Goal: Learn about a topic

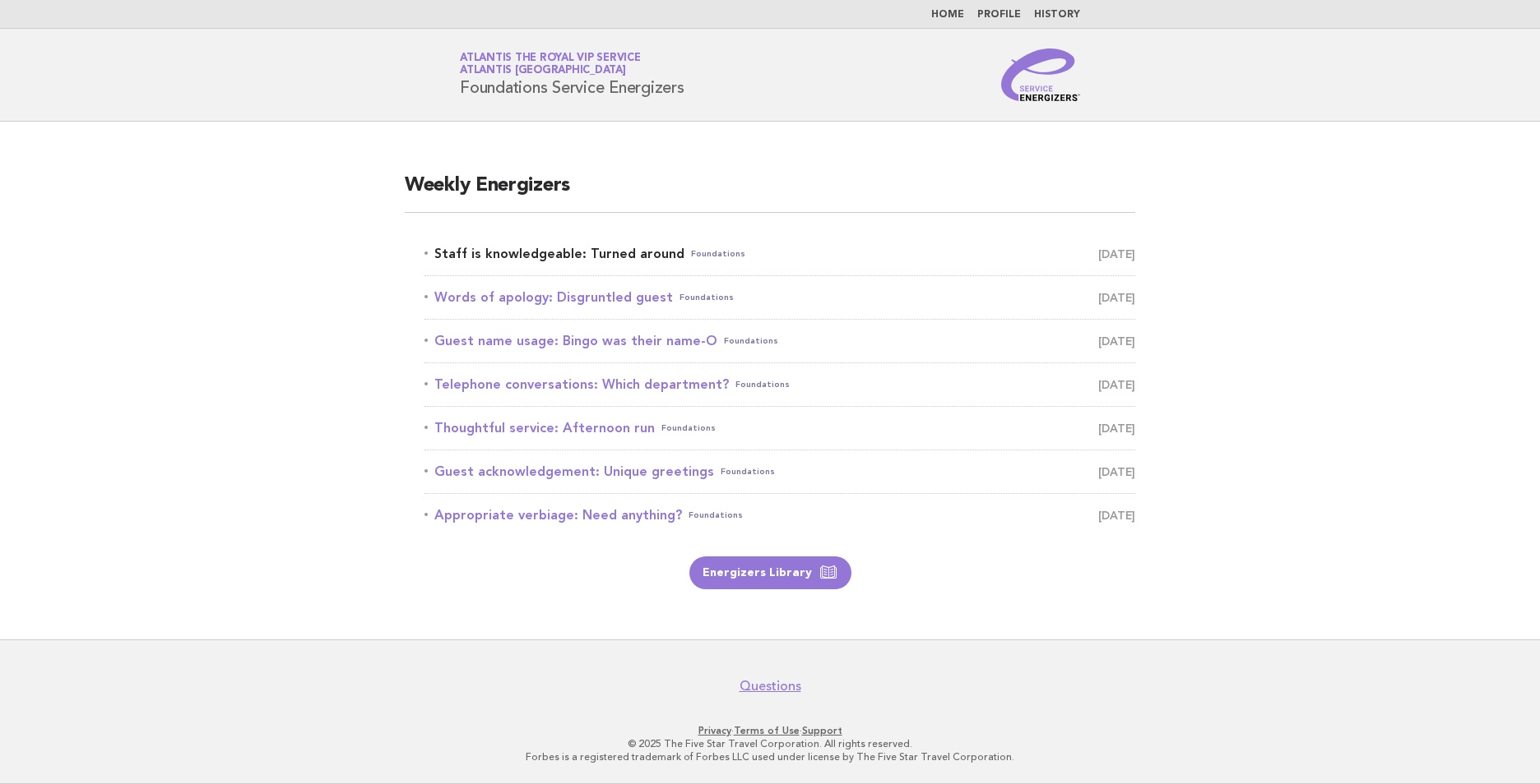
click at [564, 259] on link "Staff is knowledgeable: Turned around Foundations October 10" at bounding box center [780, 254] width 711 height 23
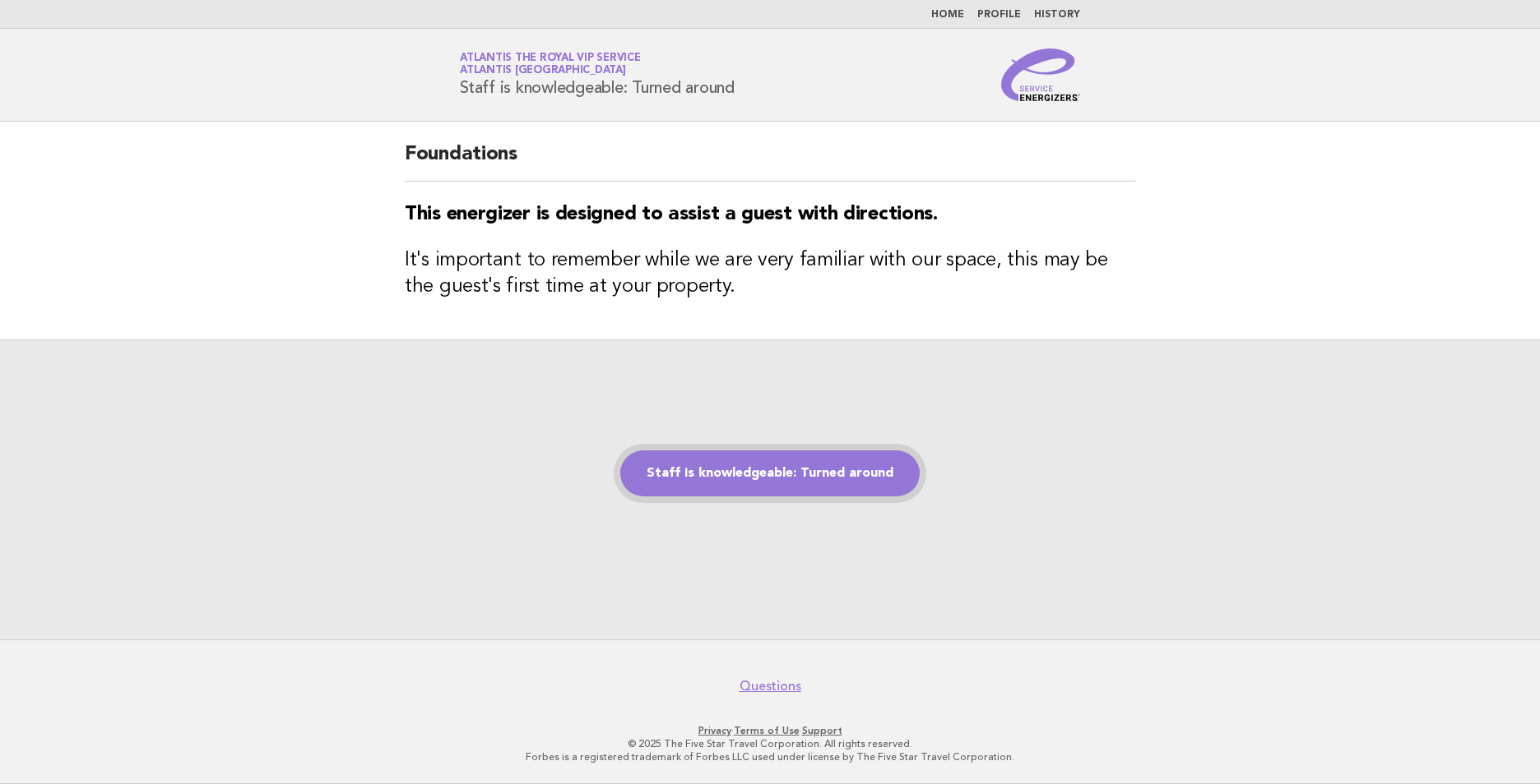
click at [737, 482] on link "Staff is knowledgeable: Turned around" at bounding box center [770, 473] width 299 height 46
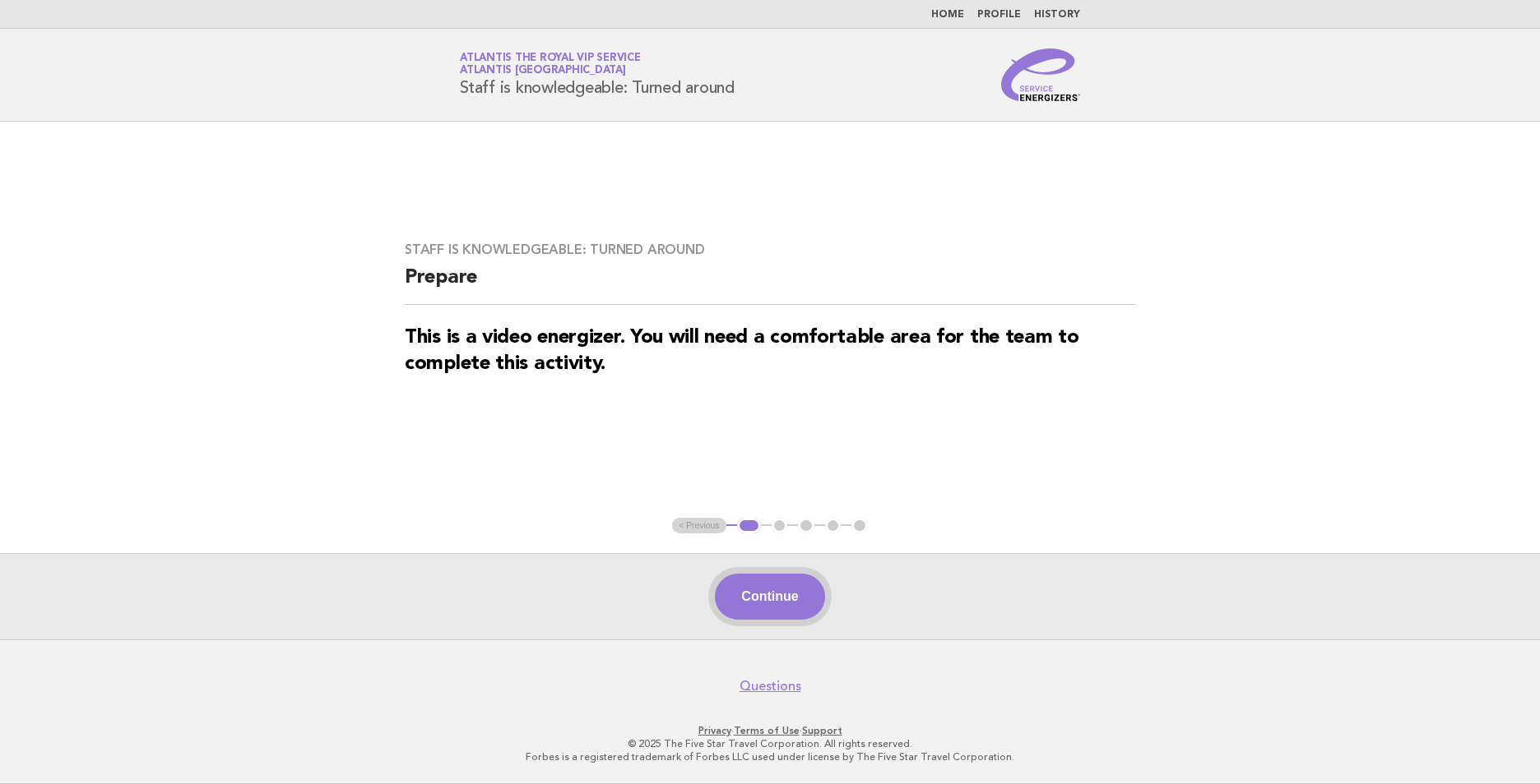
click at [759, 600] on button "Continue" at bounding box center [770, 597] width 109 height 46
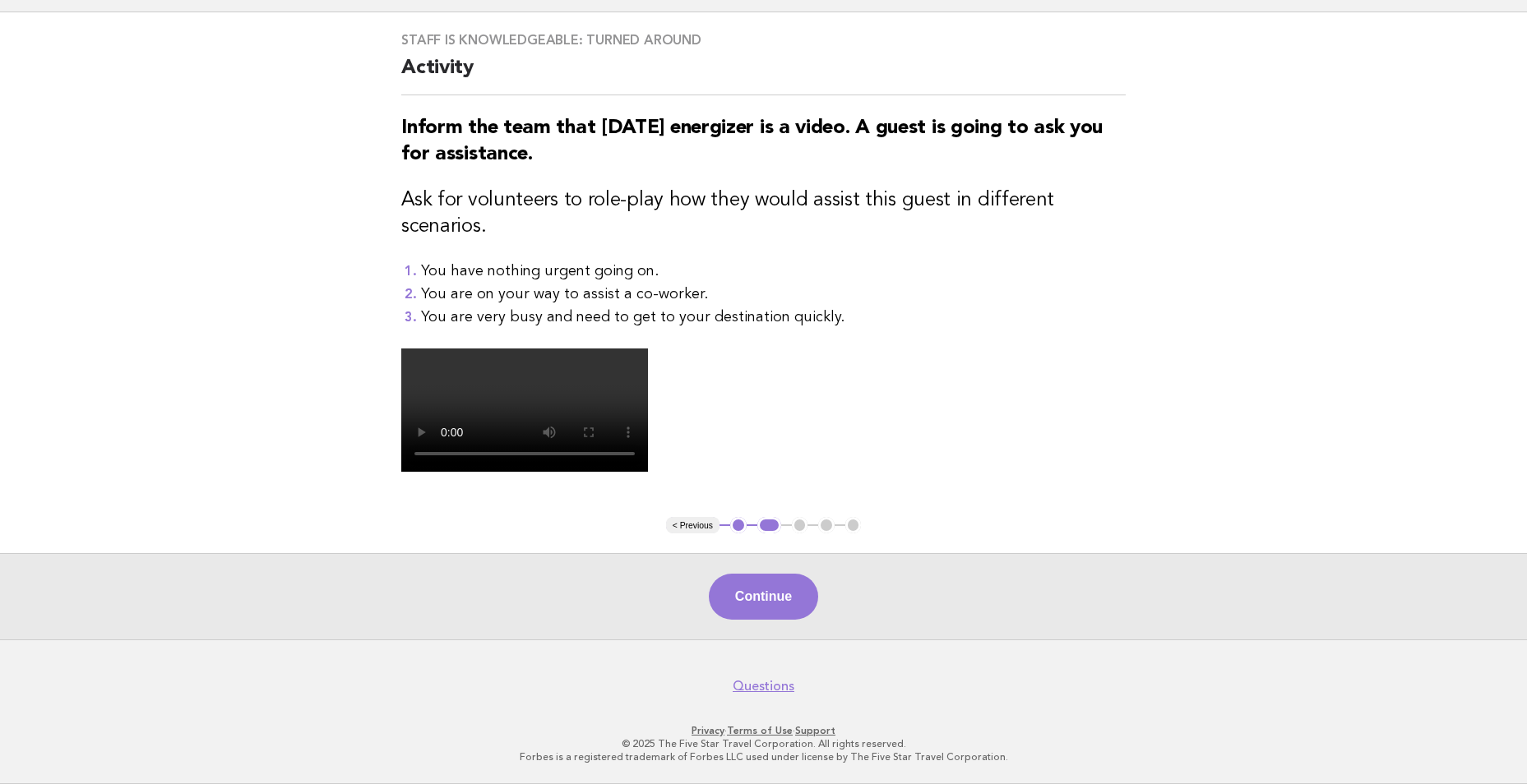
scroll to position [370, 0]
click at [781, 615] on button "Continue" at bounding box center [764, 597] width 109 height 46
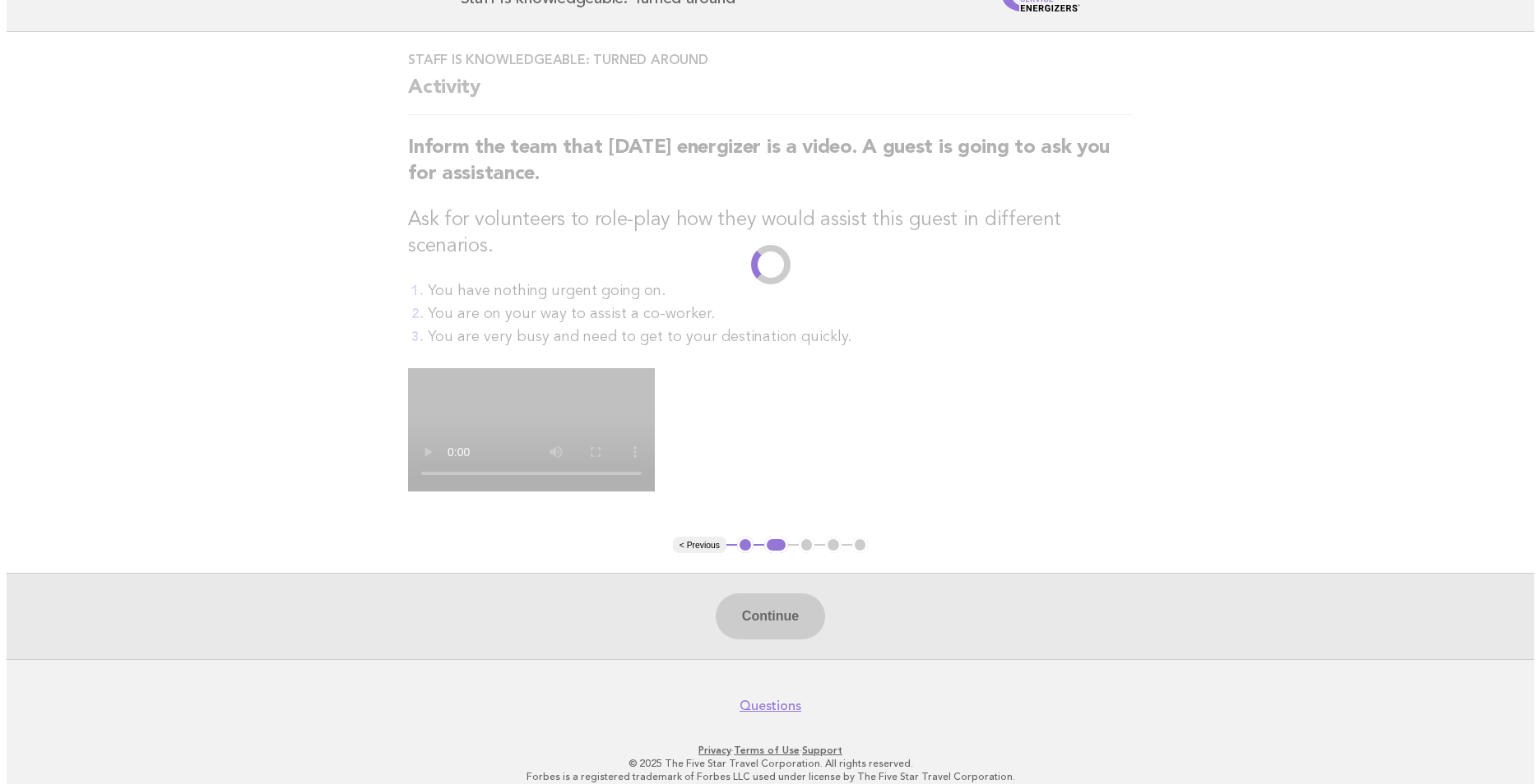
scroll to position [0, 0]
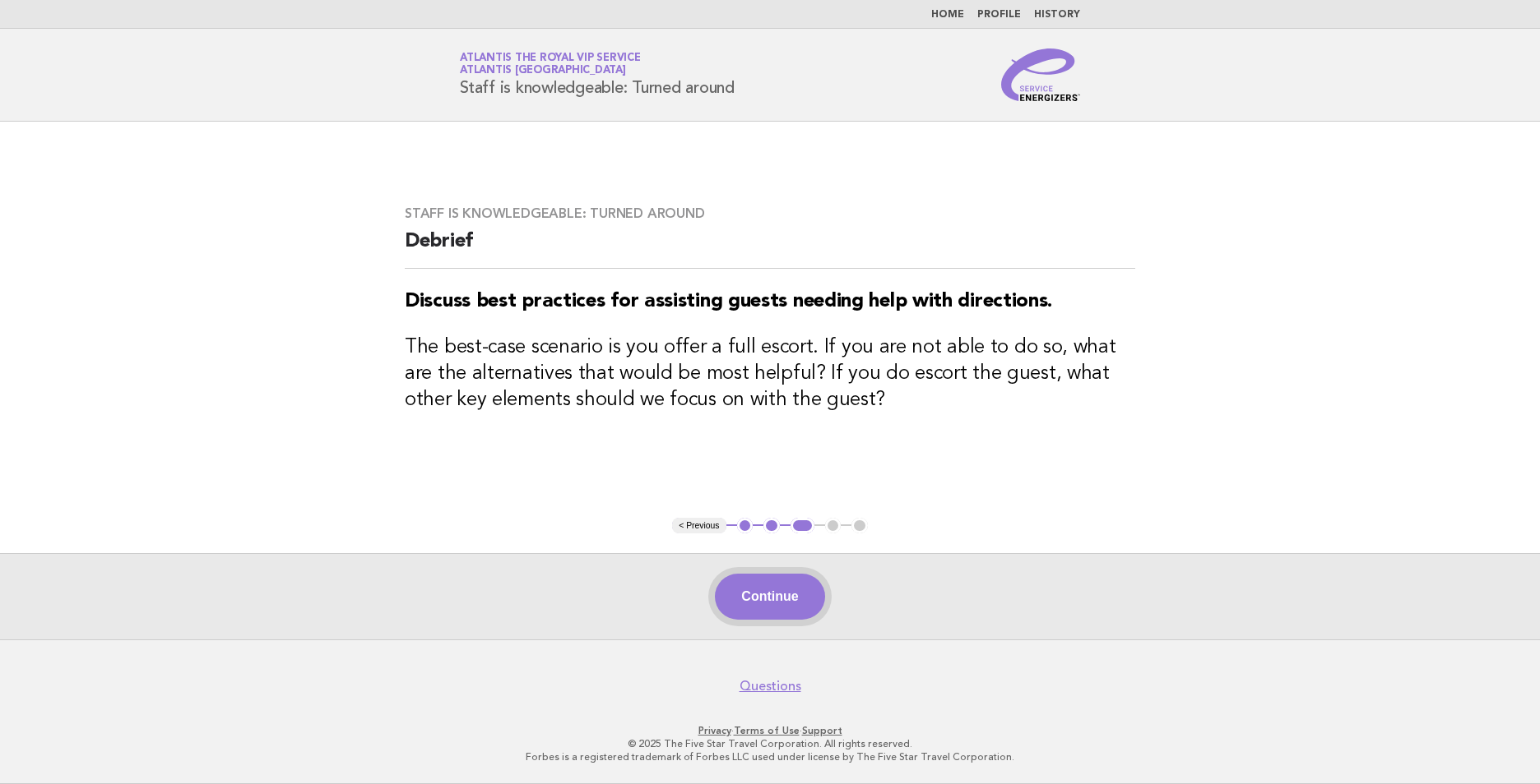
click at [792, 593] on button "Continue" at bounding box center [770, 597] width 109 height 46
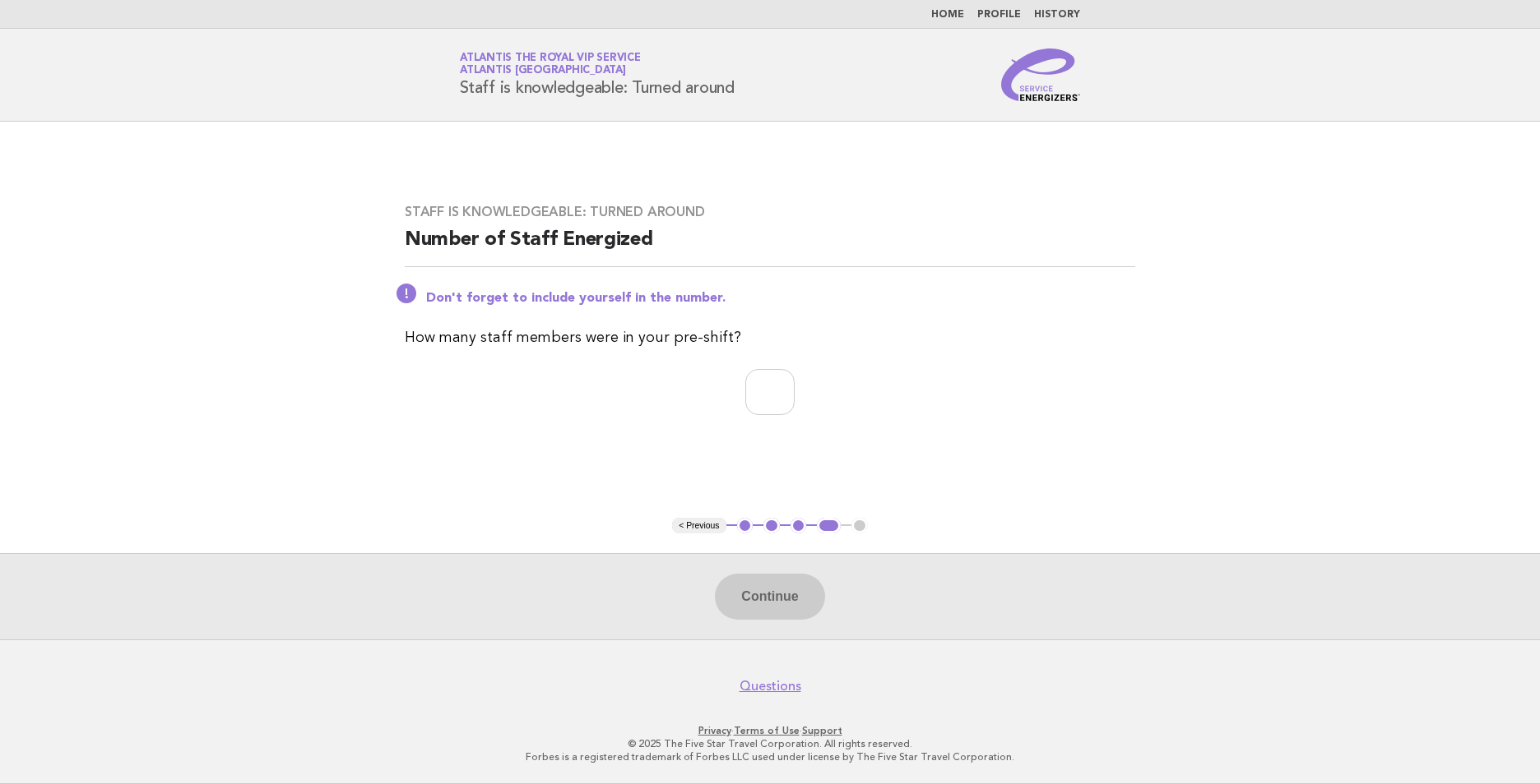
click at [951, 17] on link "Home" at bounding box center [948, 15] width 33 height 10
